Goal: Task Accomplishment & Management: Use online tool/utility

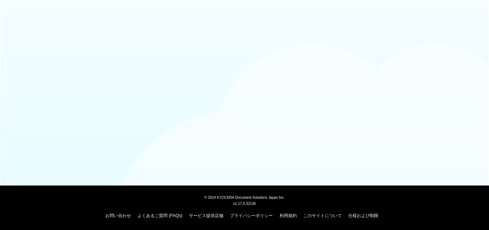
drag, startPoint x: 436, startPoint y: 0, endPoint x: 349, endPoint y: 65, distance: 108.2
click at [349, 65] on body "© [DATE] KYOCERA Document Solutions Japan Inc. v1.17.0.32136 お問い合わせ よくあるご質問 (FA…" at bounding box center [244, 115] width 489 height 230
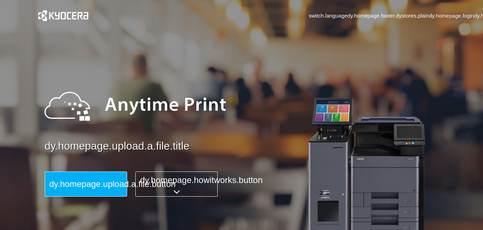
click at [94, 179] on span "dy.homepage.upload.a.file.button" at bounding box center [112, 184] width 126 height 10
click at [99, 179] on span "dy.homepage.upload.a.file.button" at bounding box center [112, 184] width 126 height 10
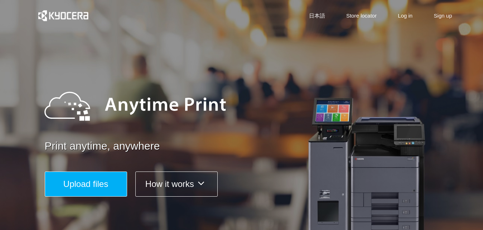
click at [75, 179] on span "Upload files" at bounding box center [85, 184] width 45 height 10
click at [83, 179] on span "Upload files" at bounding box center [85, 184] width 45 height 10
drag, startPoint x: 83, startPoint y: 171, endPoint x: 67, endPoint y: 168, distance: 15.7
click at [67, 179] on span "Upload files" at bounding box center [85, 184] width 45 height 10
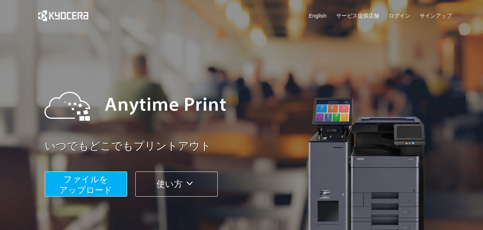
drag, startPoint x: 80, startPoint y: 173, endPoint x: 67, endPoint y: 170, distance: 12.5
click at [67, 174] on span "ファイルを ​​アップロード" at bounding box center [85, 184] width 53 height 20
click at [89, 184] on span "ファイルを ​​アップロード" at bounding box center [85, 184] width 53 height 20
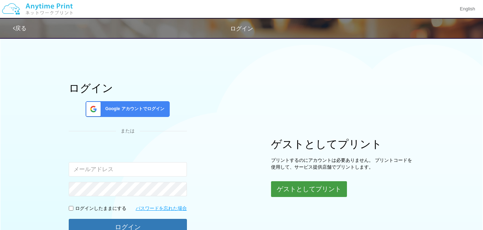
click at [307, 195] on button "ゲストとしてプリント" at bounding box center [309, 189] width 76 height 16
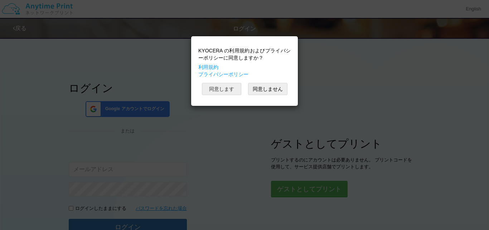
click at [222, 88] on button "同意します" at bounding box center [221, 89] width 39 height 12
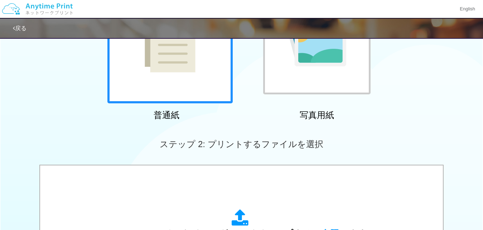
scroll to position [251, 0]
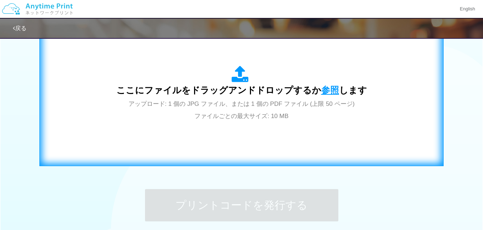
click at [335, 91] on span "参照" at bounding box center [330, 90] width 18 height 10
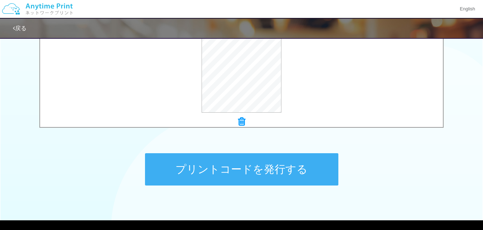
scroll to position [179, 0]
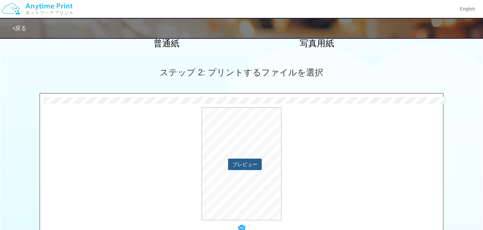
click at [241, 164] on button "プレビュー" at bounding box center [245, 163] width 34 height 11
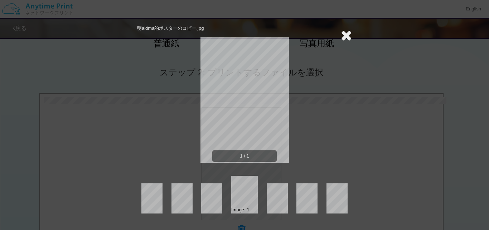
click at [345, 35] on icon at bounding box center [346, 35] width 11 height 14
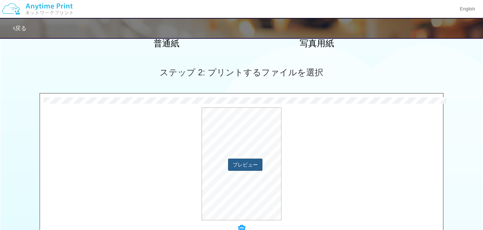
scroll to position [251, 0]
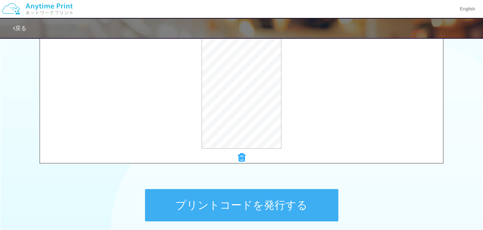
click at [242, 154] on icon at bounding box center [241, 157] width 7 height 9
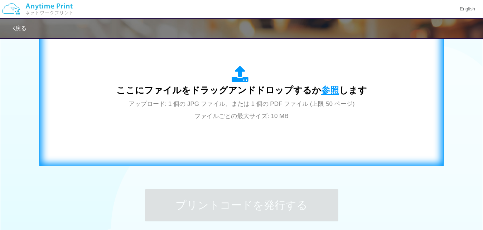
click at [332, 90] on span "参照" at bounding box center [330, 90] width 18 height 10
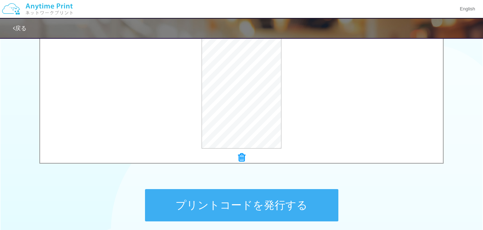
click at [282, 198] on button "プリントコードを発行する" at bounding box center [241, 205] width 193 height 32
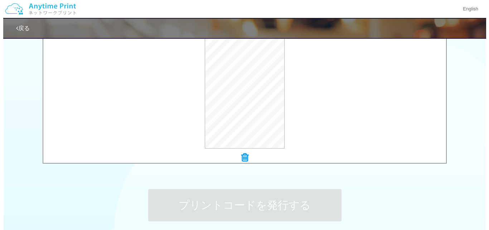
scroll to position [0, 0]
